Goal: Information Seeking & Learning: Understand process/instructions

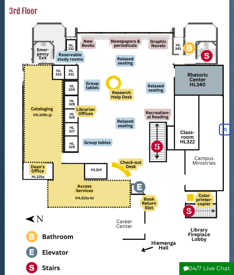
scroll to position [96, 0]
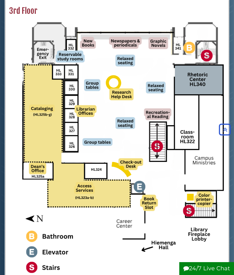
click at [179, 46] on img at bounding box center [117, 146] width 216 height 254
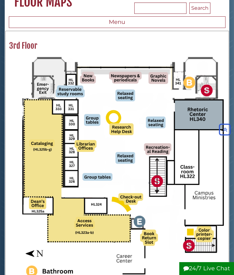
scroll to position [0, 0]
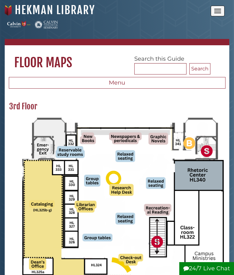
click at [214, 10] on button "Open the menu" at bounding box center [218, 11] width 14 height 11
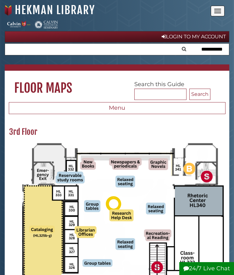
click at [183, 49] on icon "Search" at bounding box center [184, 48] width 4 height 5
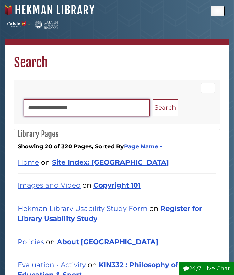
click at [54, 109] on input "Search" at bounding box center [87, 107] width 126 height 17
type input "**********"
click at [152, 99] on button "Search" at bounding box center [164, 107] width 25 height 17
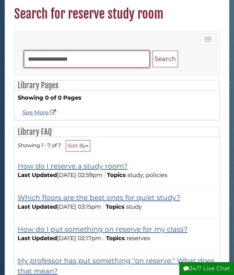
scroll to position [49, 0]
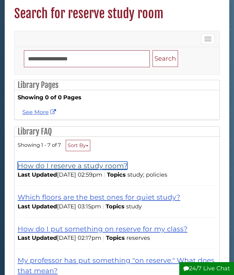
click at [59, 166] on link "How do I reserve a study room?" at bounding box center [73, 165] width 110 height 8
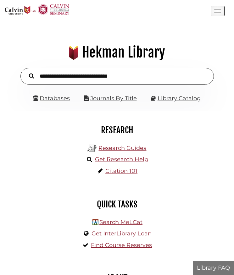
scroll to position [72, 215]
